Goal: Transaction & Acquisition: Purchase product/service

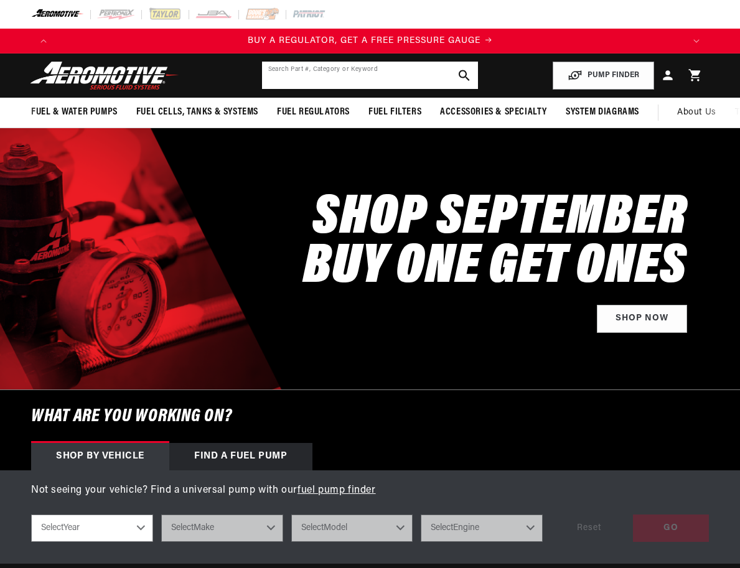
click at [378, 76] on input "text" at bounding box center [370, 75] width 217 height 27
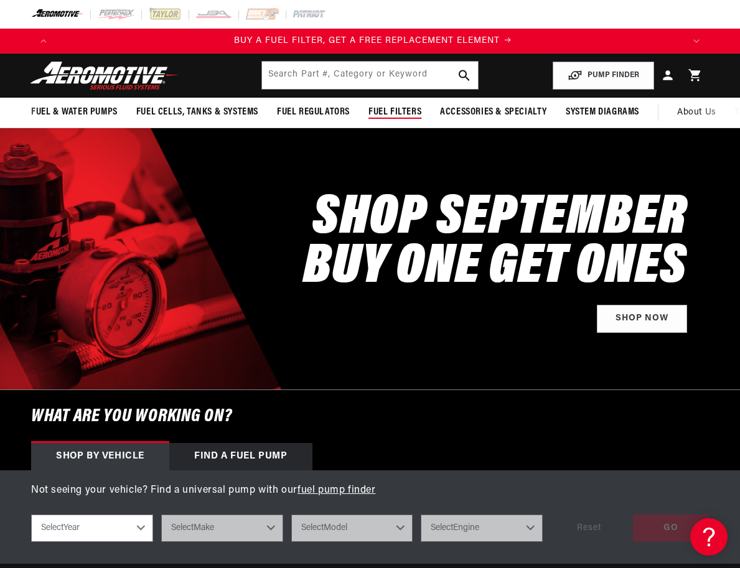
scroll to position [0, 628]
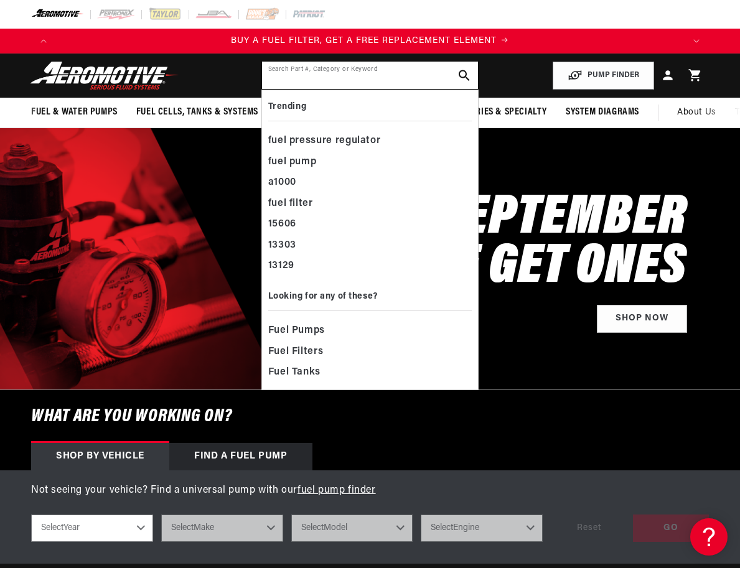
click at [330, 73] on input "text" at bounding box center [370, 75] width 217 height 27
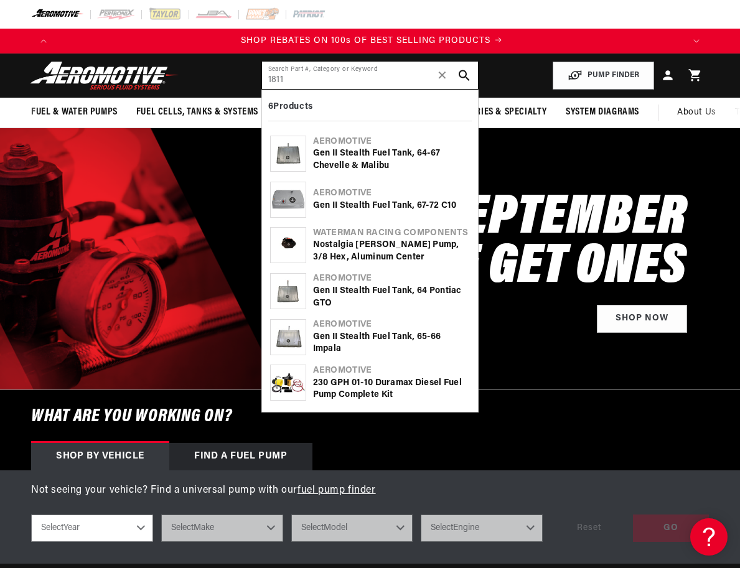
scroll to position [0, 1256]
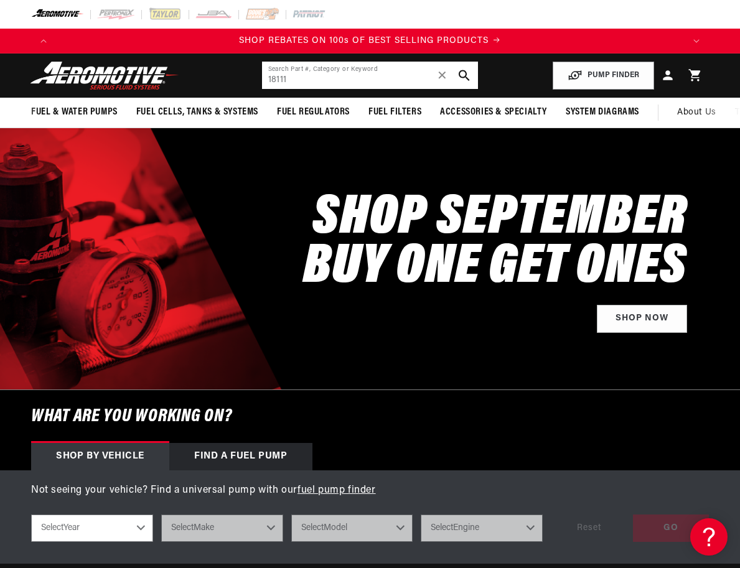
type input "18111"
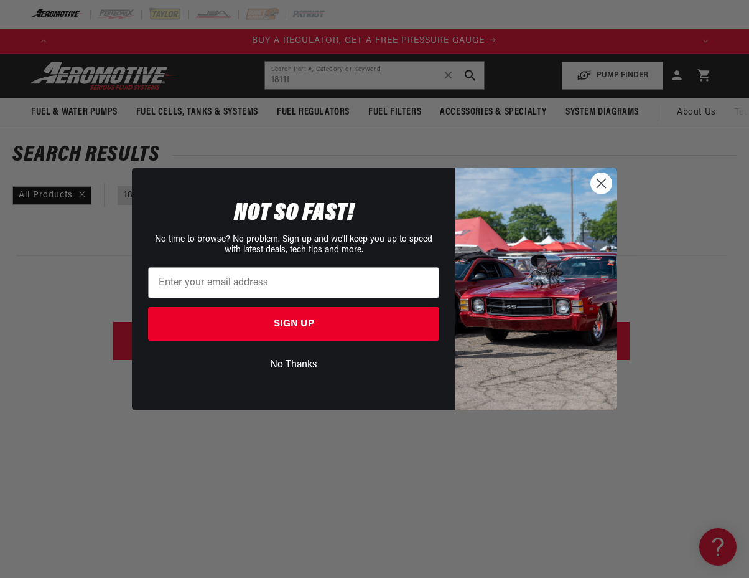
drag, startPoint x: 32, startPoint y: 271, endPoint x: 55, endPoint y: 256, distance: 27.6
click at [35, 268] on div "Close dialog NOT SO FAST! No time to browse? No problem. Sign up and we'll keep…" at bounding box center [374, 289] width 749 height 578
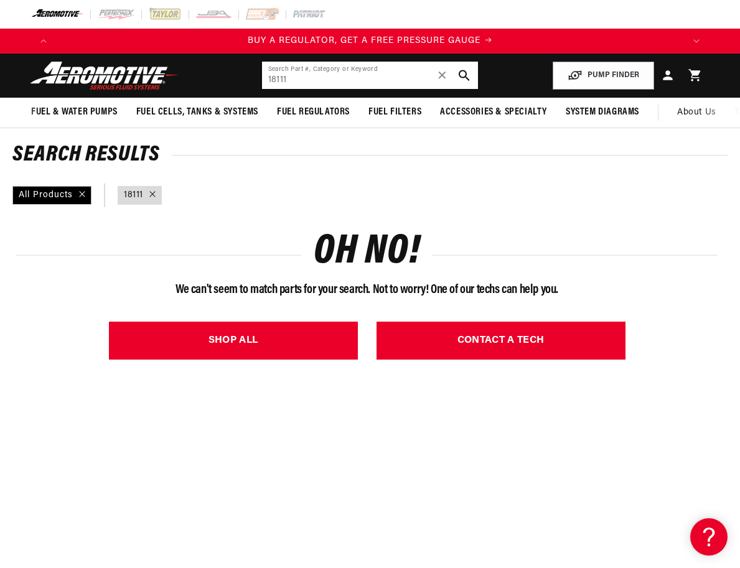
click at [304, 81] on input "18111" at bounding box center [370, 75] width 217 height 27
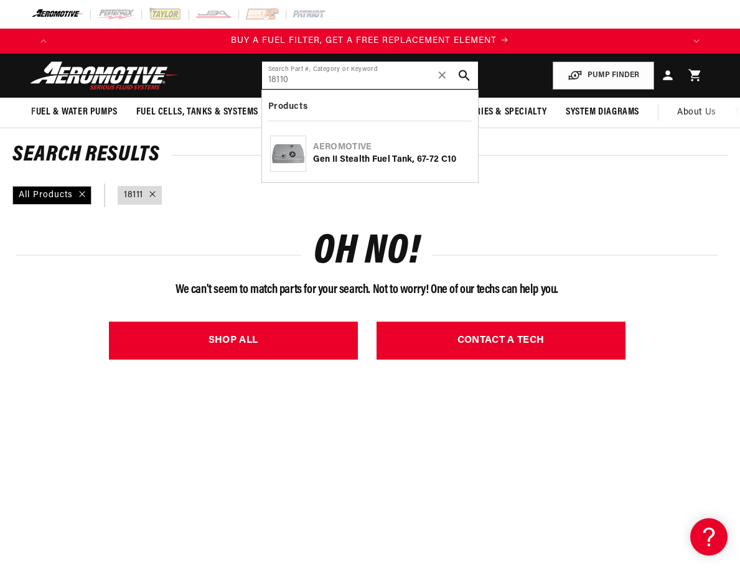
type input "18110"
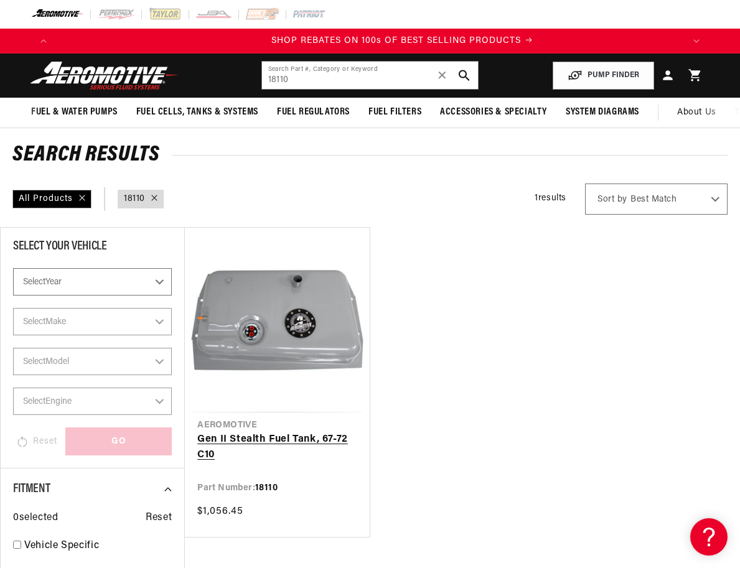
click at [301, 432] on link "Gen II Stealth Fuel Tank, 67-72 C10" at bounding box center [276, 448] width 159 height 32
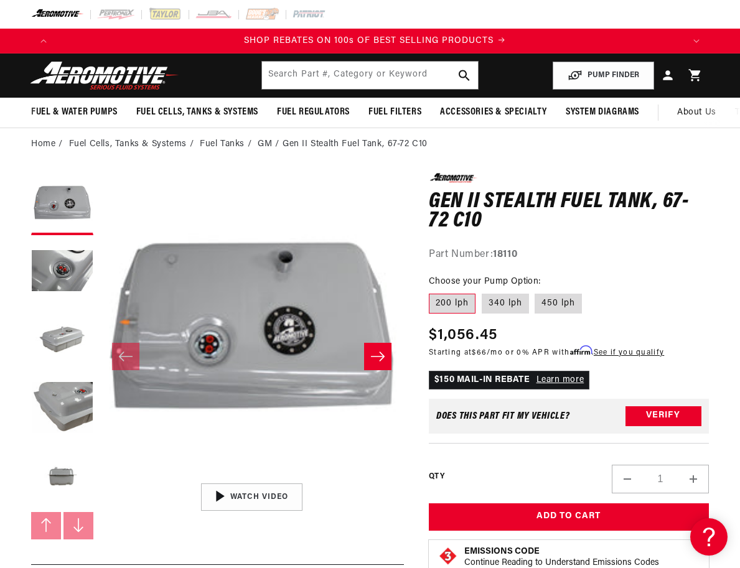
scroll to position [0, 1256]
